Goal: Check status: Check status

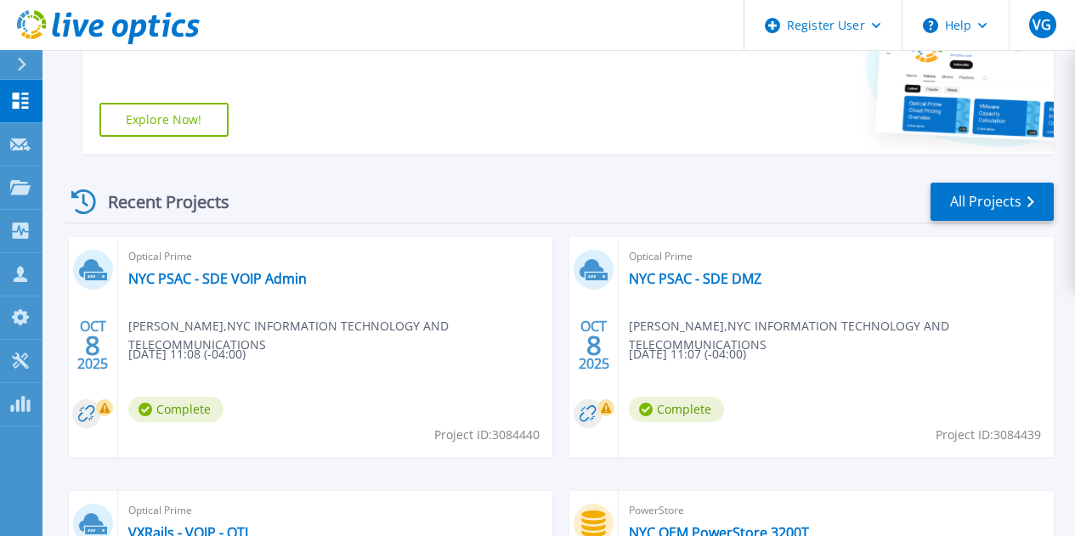
scroll to position [510, 0]
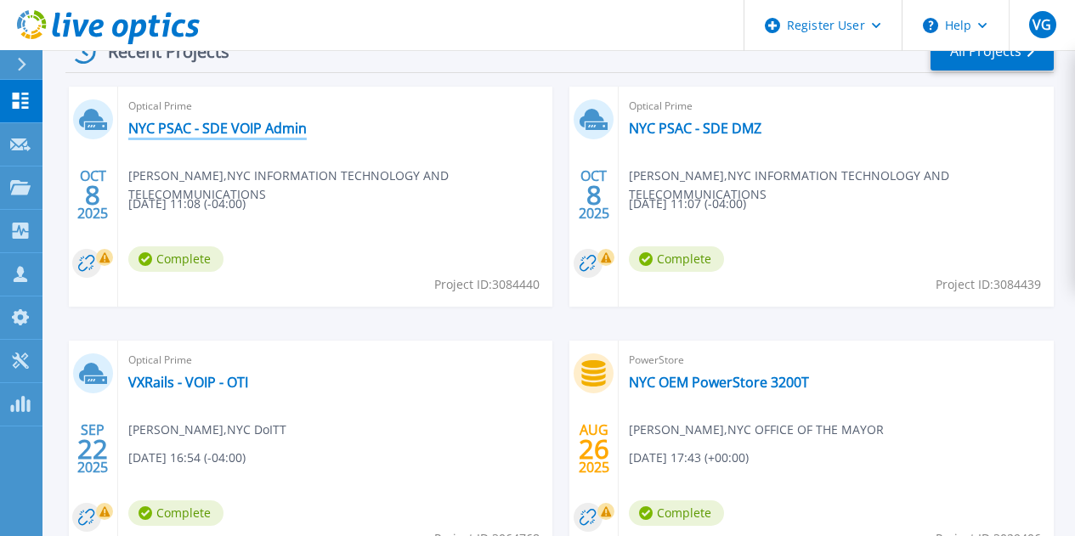
click at [256, 129] on link "NYC PSAC - SDE VOIP Admin" at bounding box center [217, 128] width 178 height 17
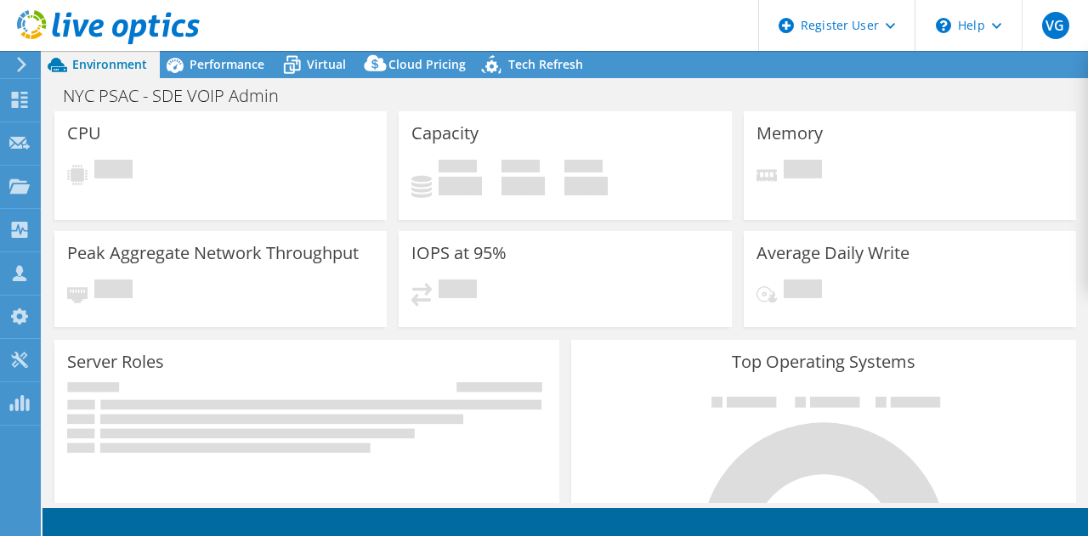
select select "USD"
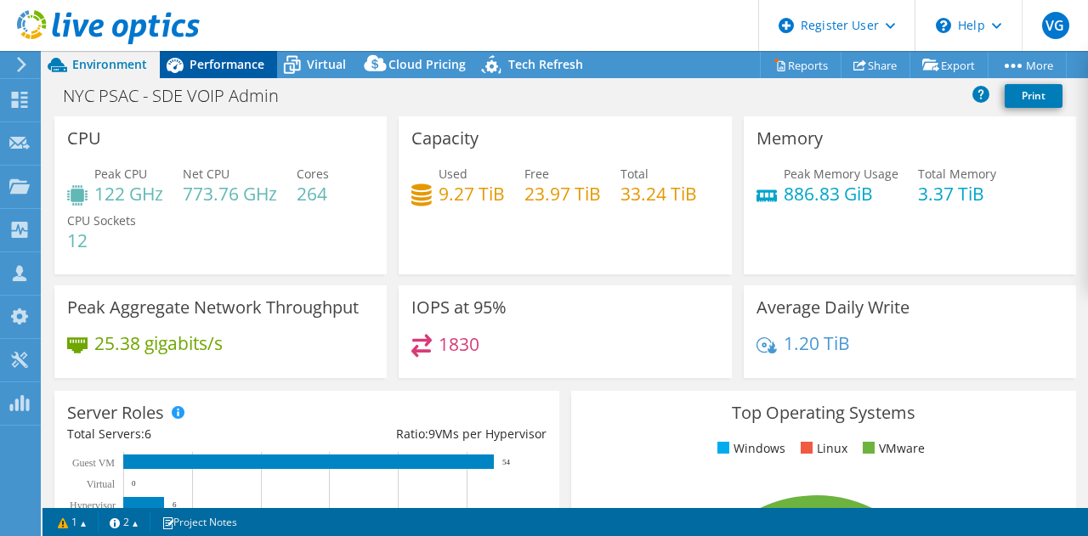
click at [263, 64] on div "Performance" at bounding box center [218, 64] width 117 height 27
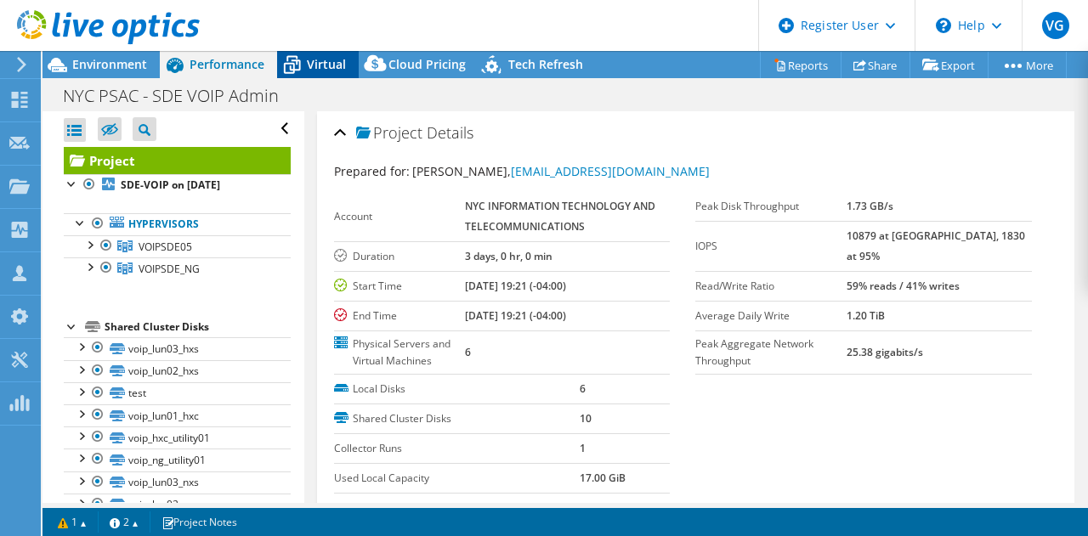
click at [320, 66] on span "Virtual" at bounding box center [326, 64] width 39 height 16
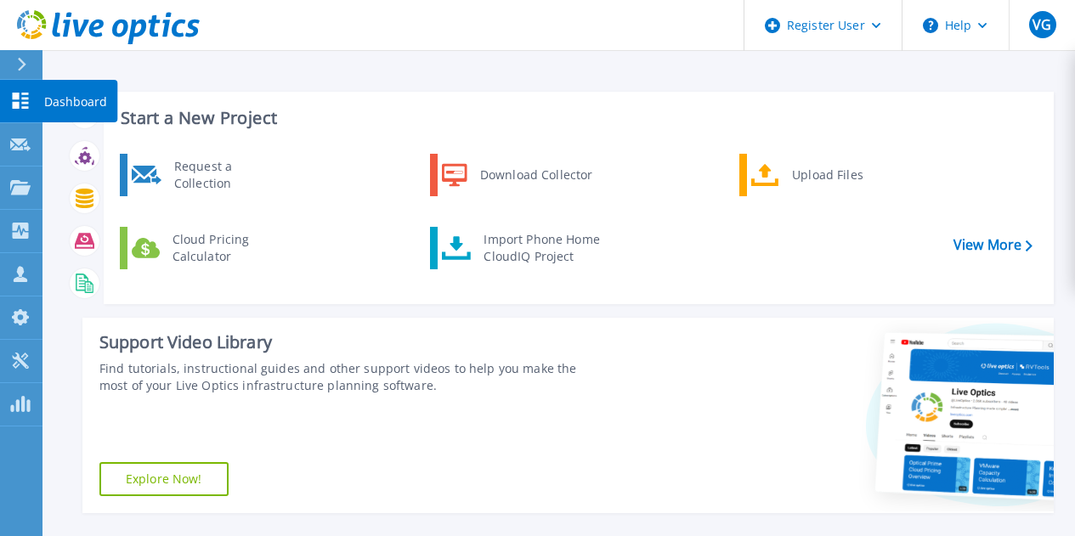
click at [19, 105] on icon at bounding box center [21, 101] width 16 height 16
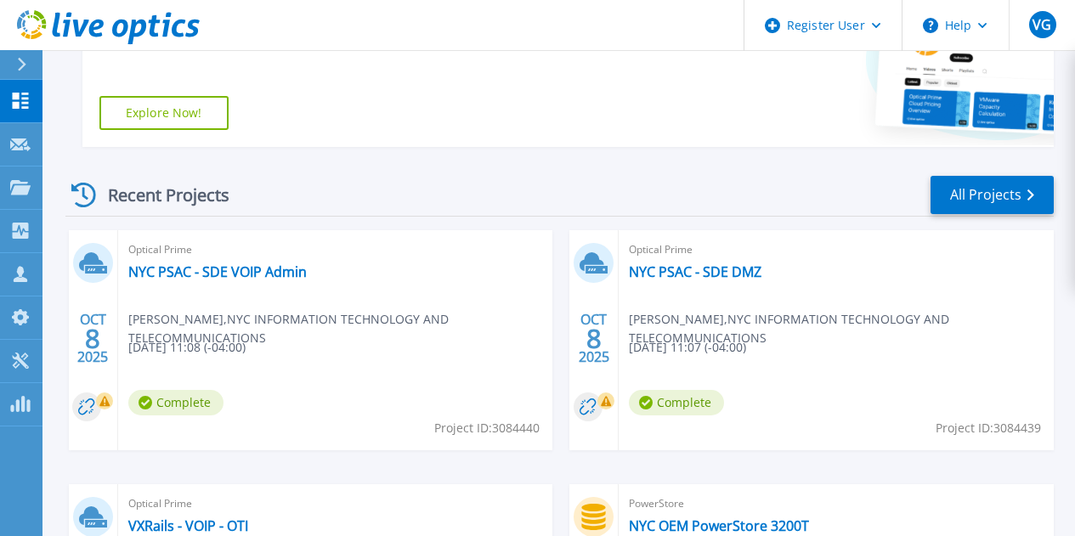
scroll to position [510, 0]
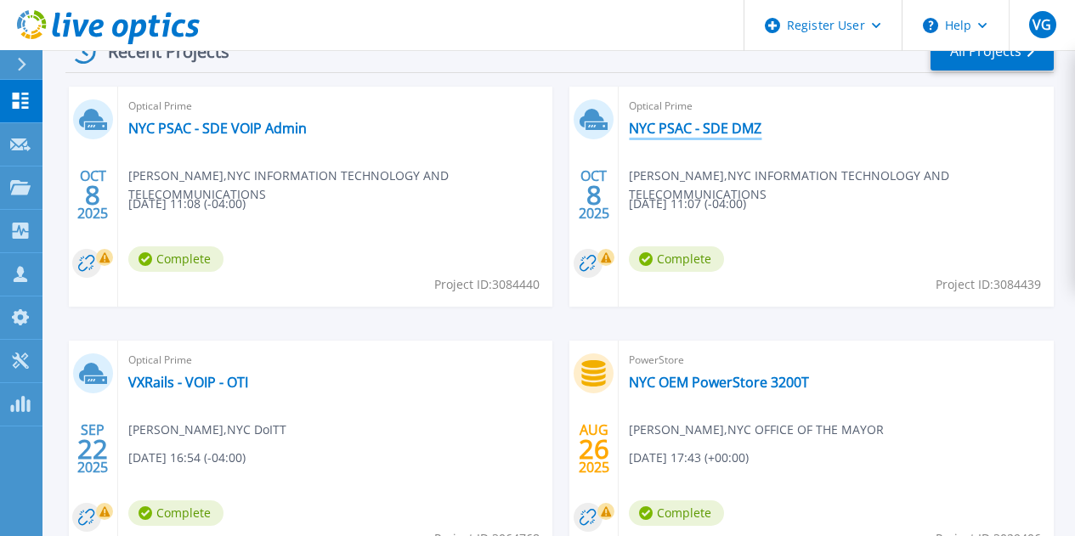
click at [629, 129] on link "NYC PSAC - SDE DMZ" at bounding box center [695, 128] width 133 height 17
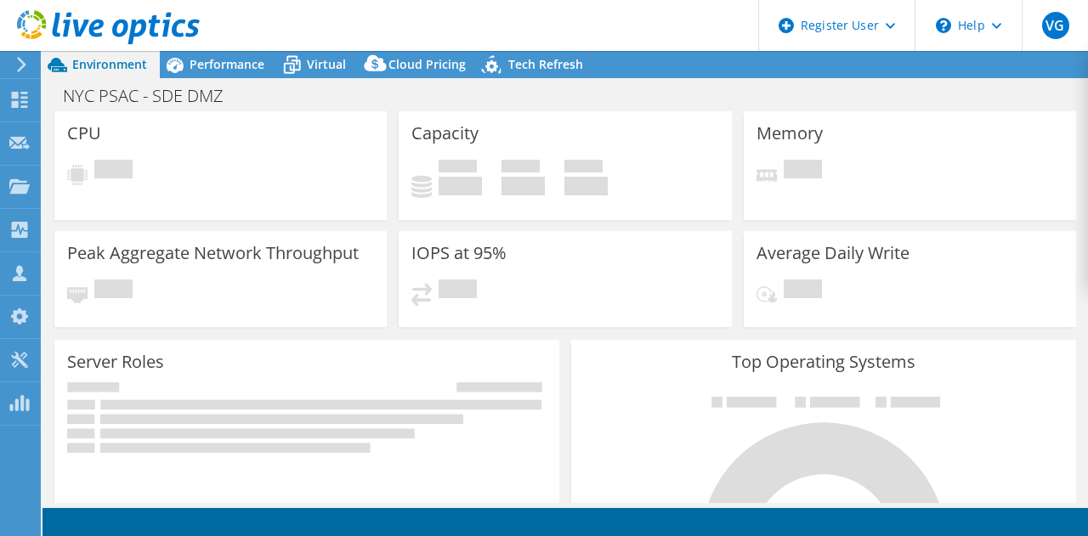
select select "USD"
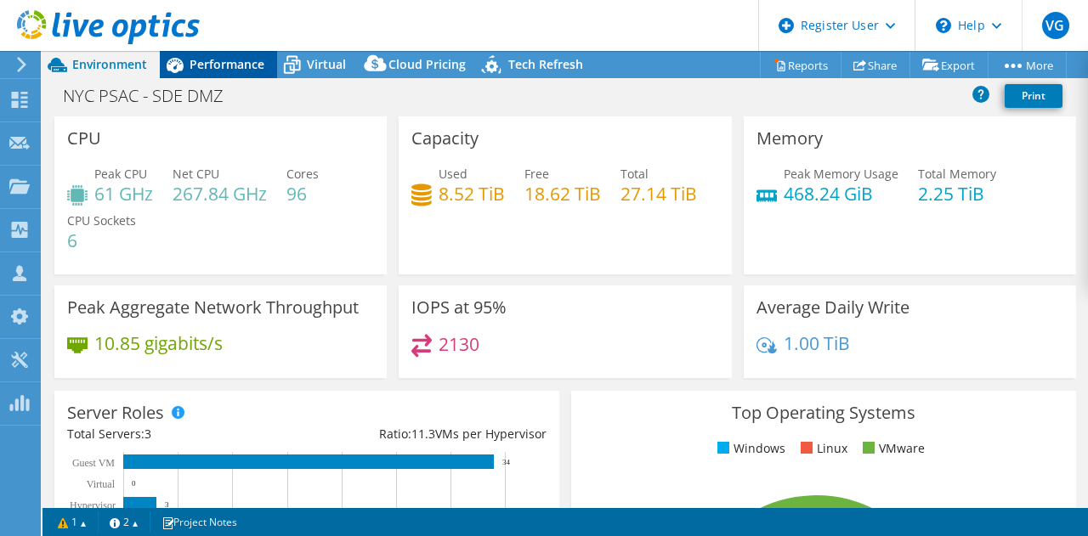
click at [248, 60] on span "Performance" at bounding box center [227, 64] width 75 height 16
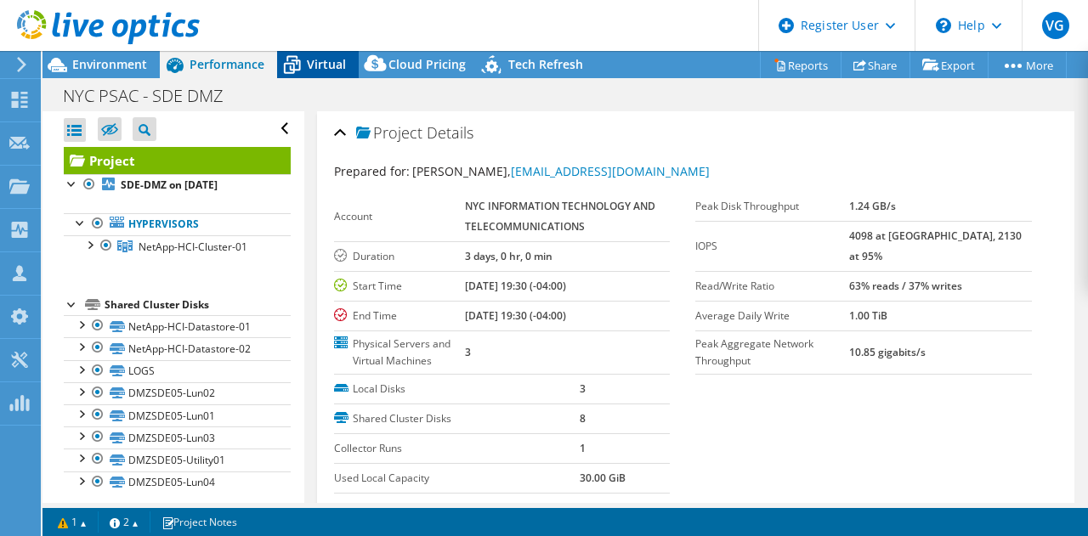
click at [302, 63] on icon at bounding box center [292, 65] width 30 height 30
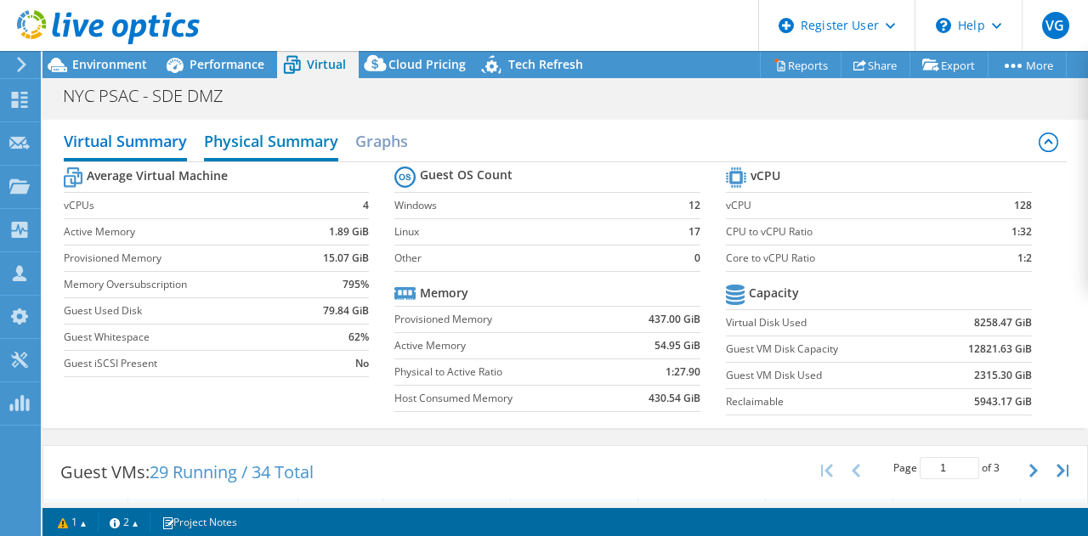
click at [274, 130] on h2 "Physical Summary" at bounding box center [271, 142] width 134 height 37
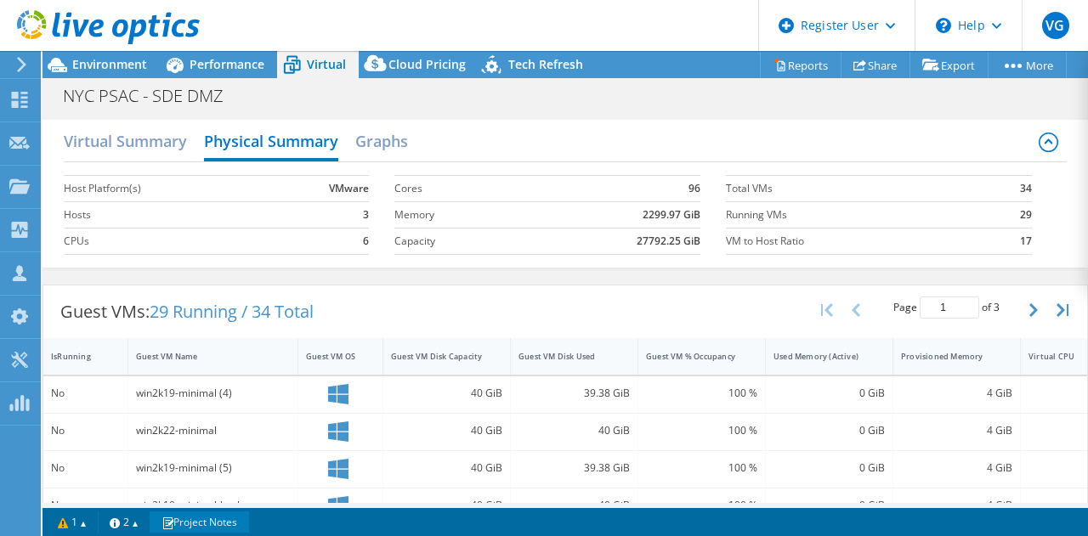
click at [220, 519] on link "Project Notes" at bounding box center [199, 522] width 99 height 21
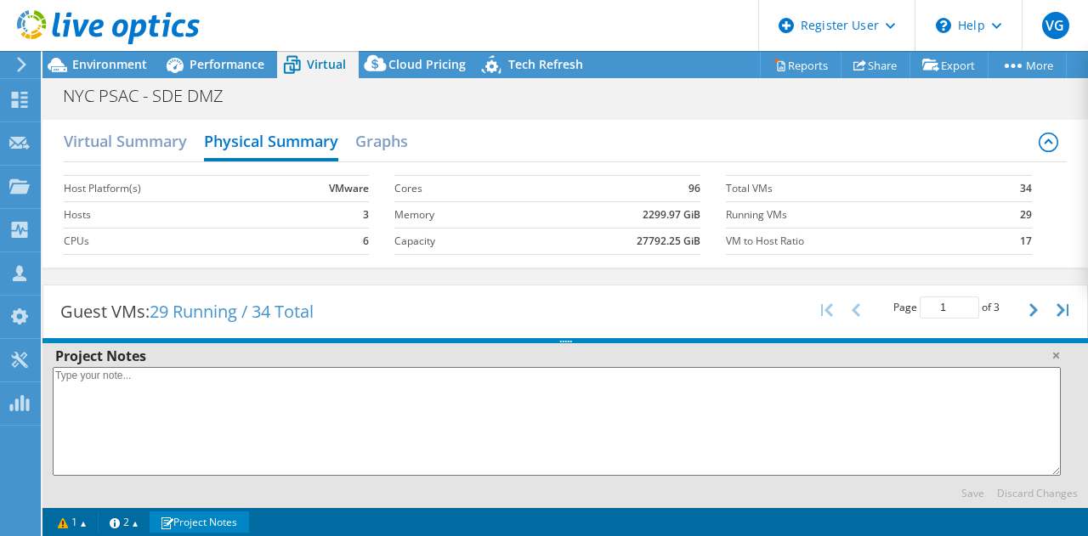
click at [221, 519] on link "Project Notes" at bounding box center [199, 522] width 99 height 21
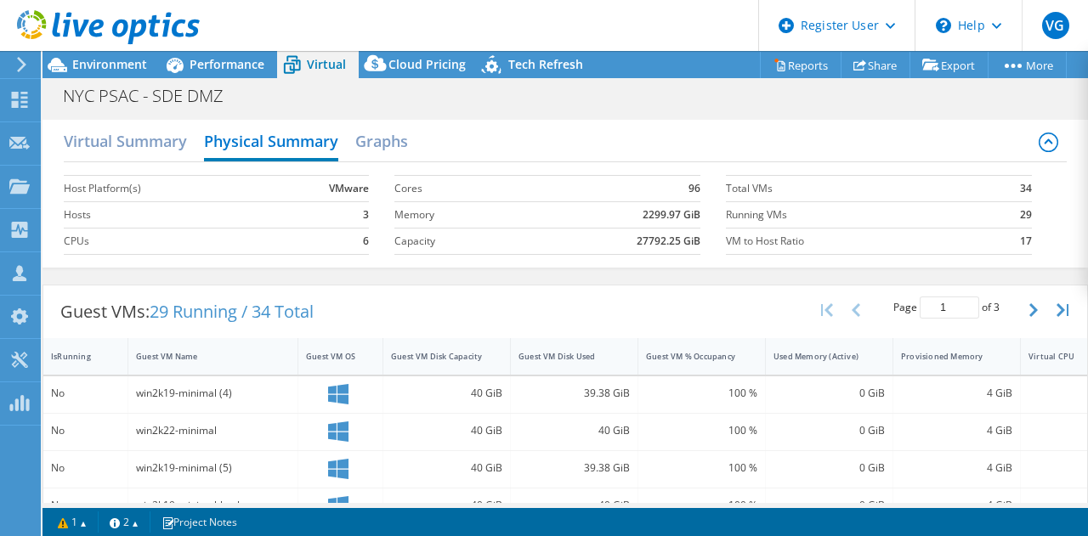
click at [1038, 139] on icon at bounding box center [1048, 143] width 20 height 20
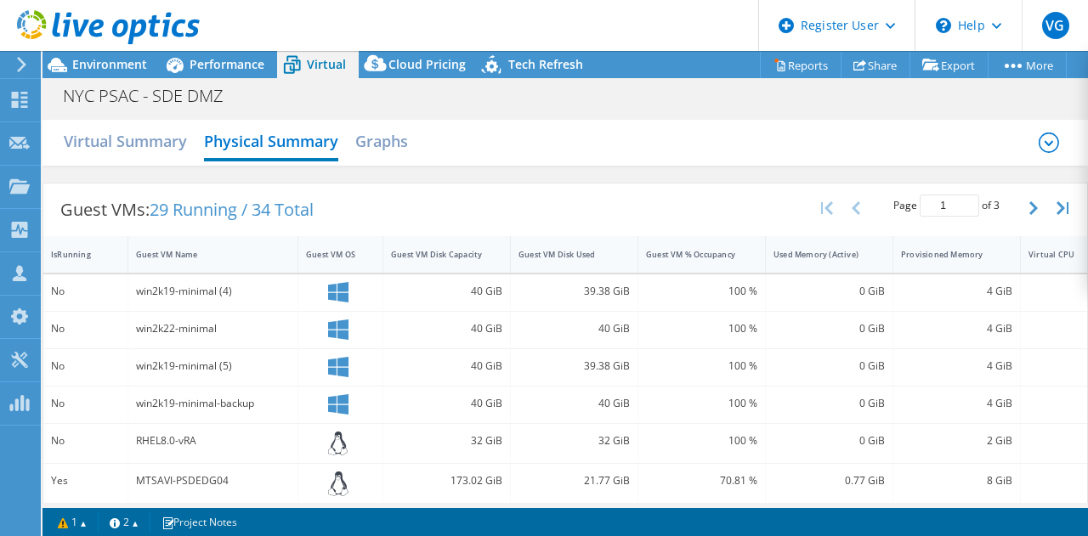
click at [1038, 141] on icon at bounding box center [1048, 143] width 20 height 20
